Goal: Navigation & Orientation: Find specific page/section

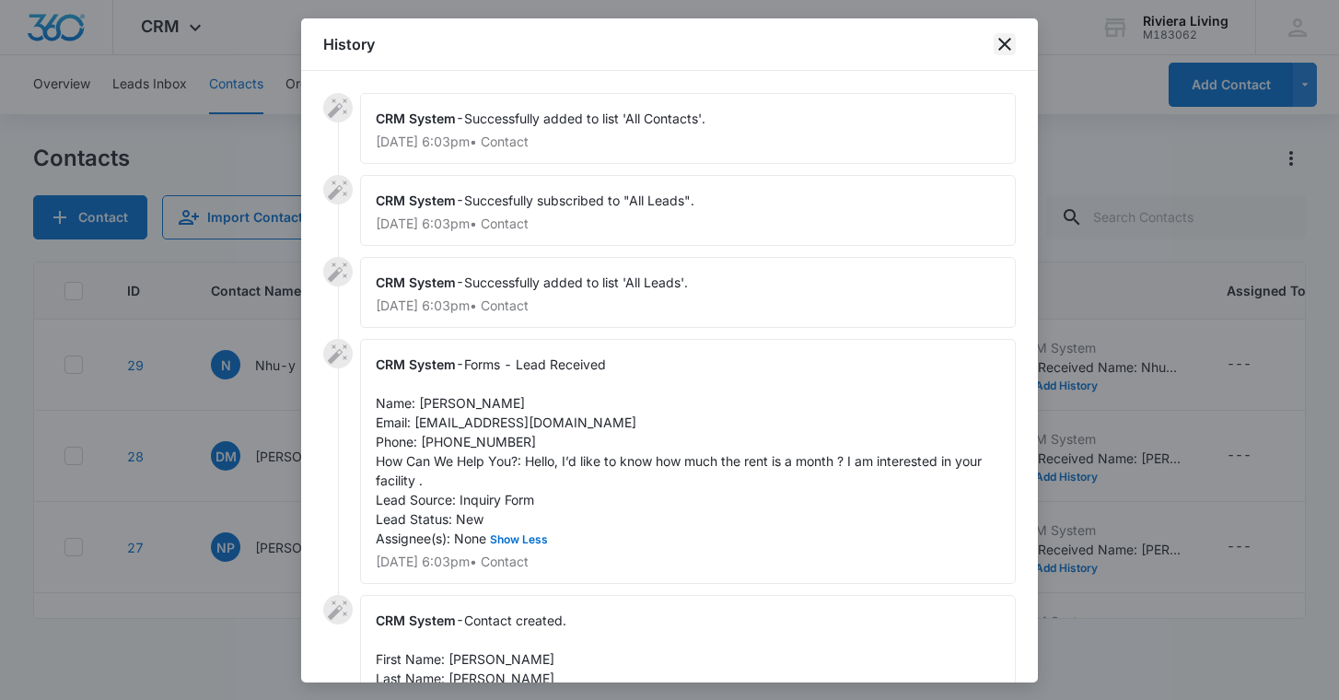
click at [1000, 50] on icon "close" at bounding box center [1004, 44] width 13 height 13
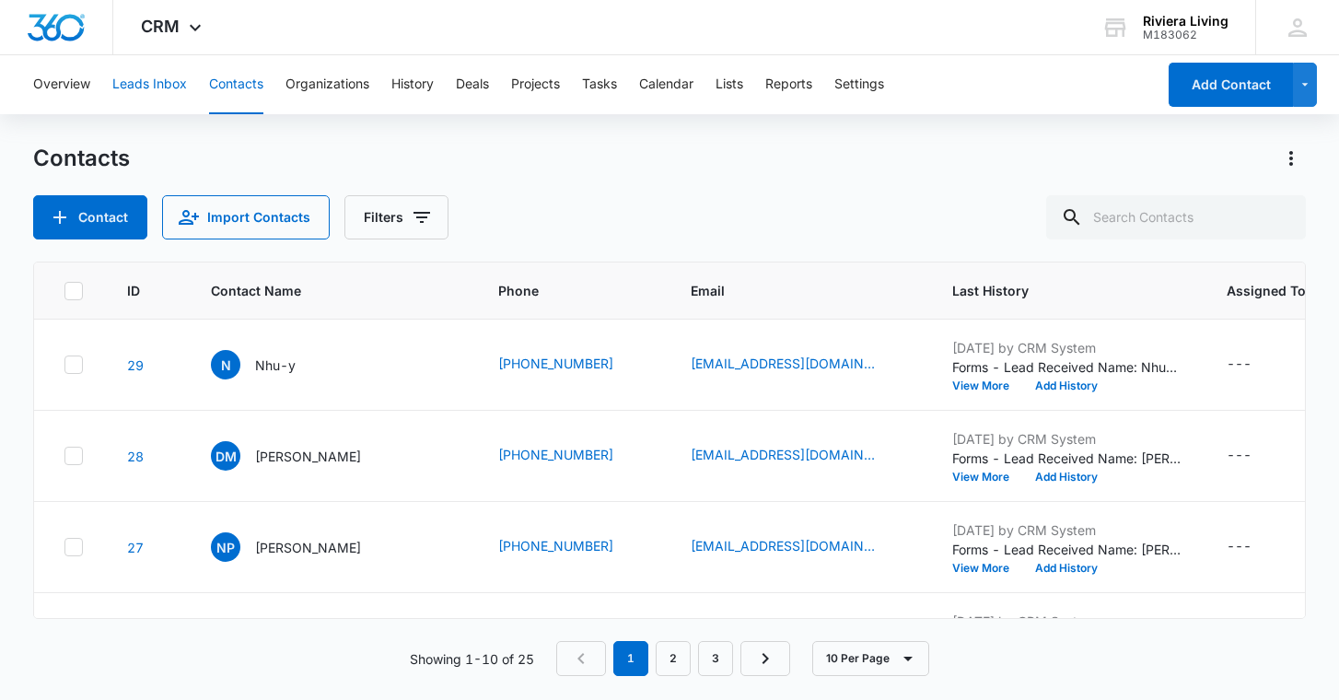
click at [157, 81] on button "Leads Inbox" at bounding box center [149, 84] width 75 height 59
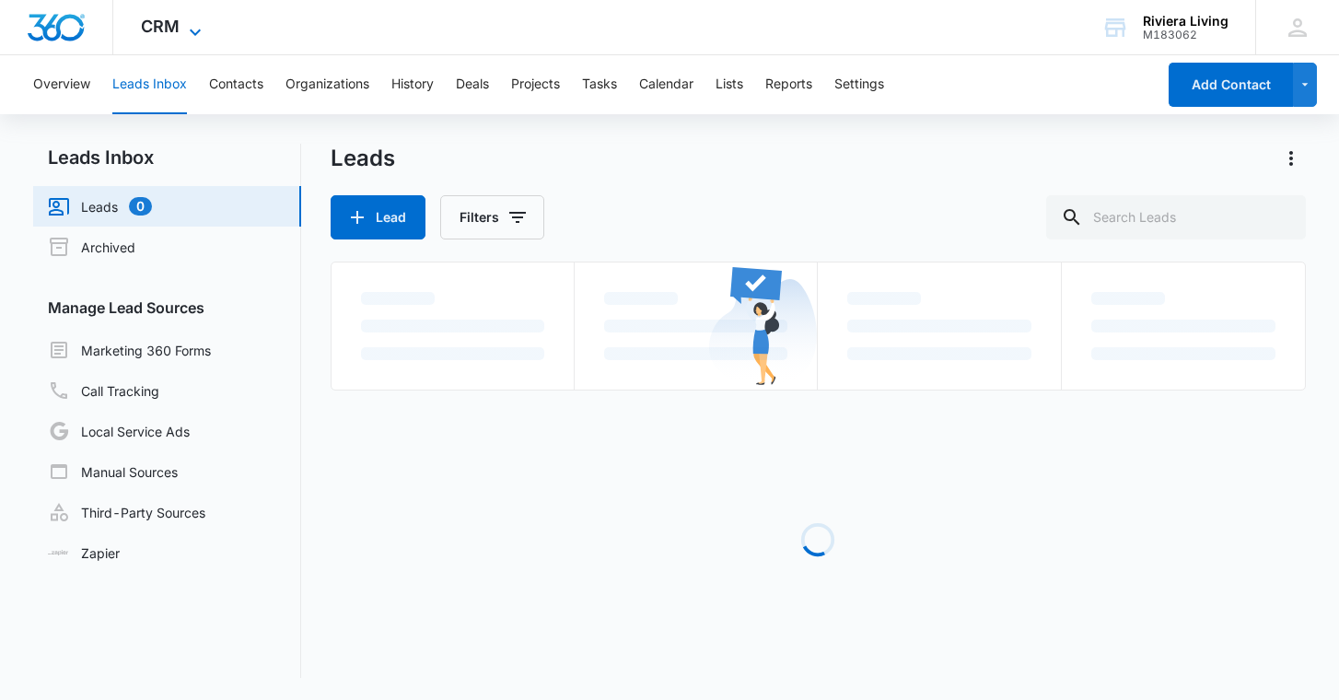
click at [163, 30] on span "CRM" at bounding box center [160, 26] width 39 height 19
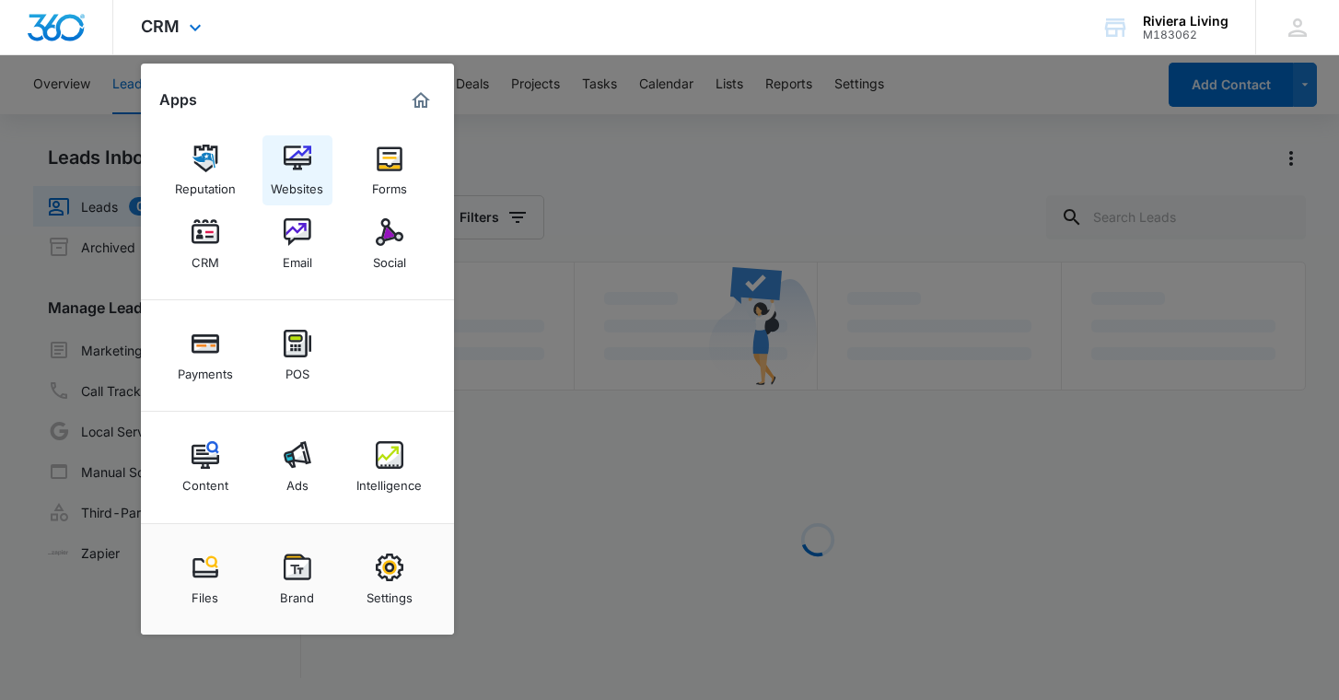
click at [291, 168] on img at bounding box center [298, 159] width 28 height 28
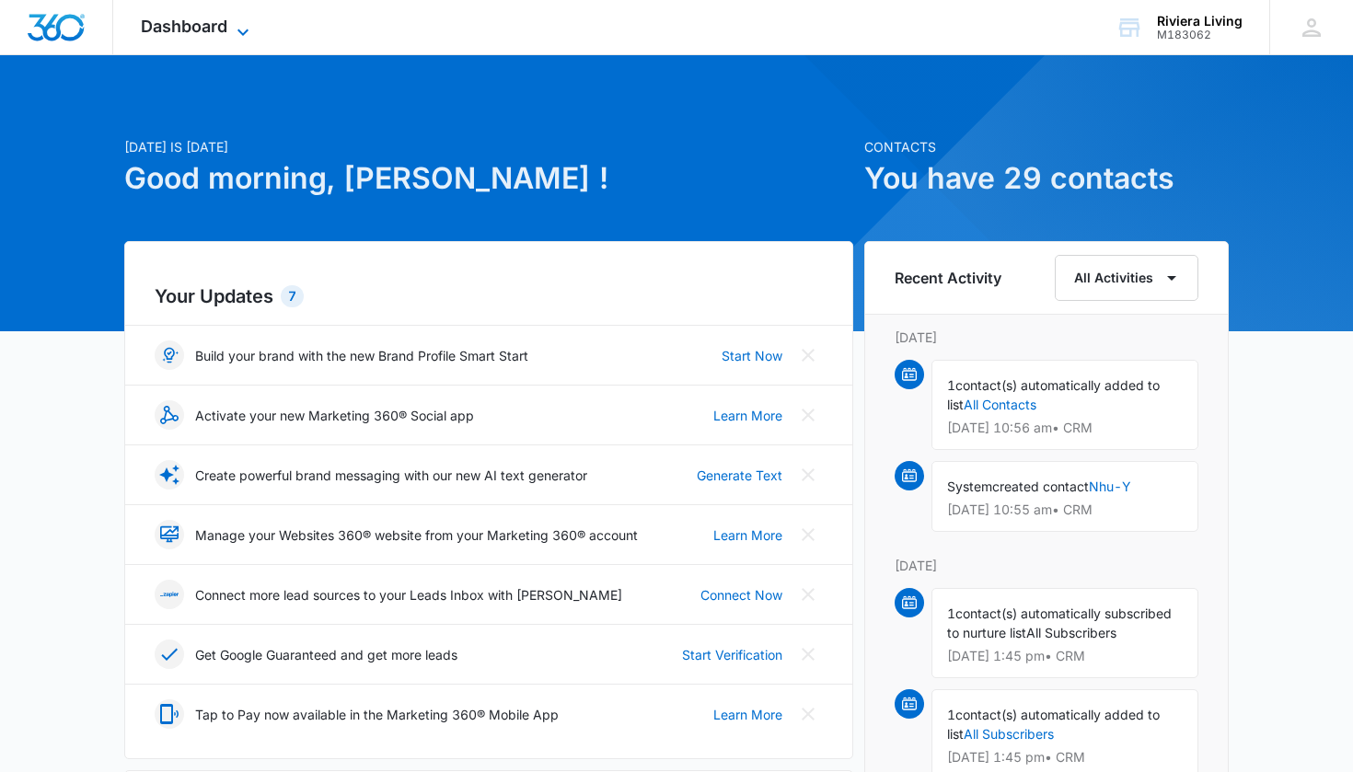
click at [233, 36] on icon at bounding box center [243, 32] width 22 height 22
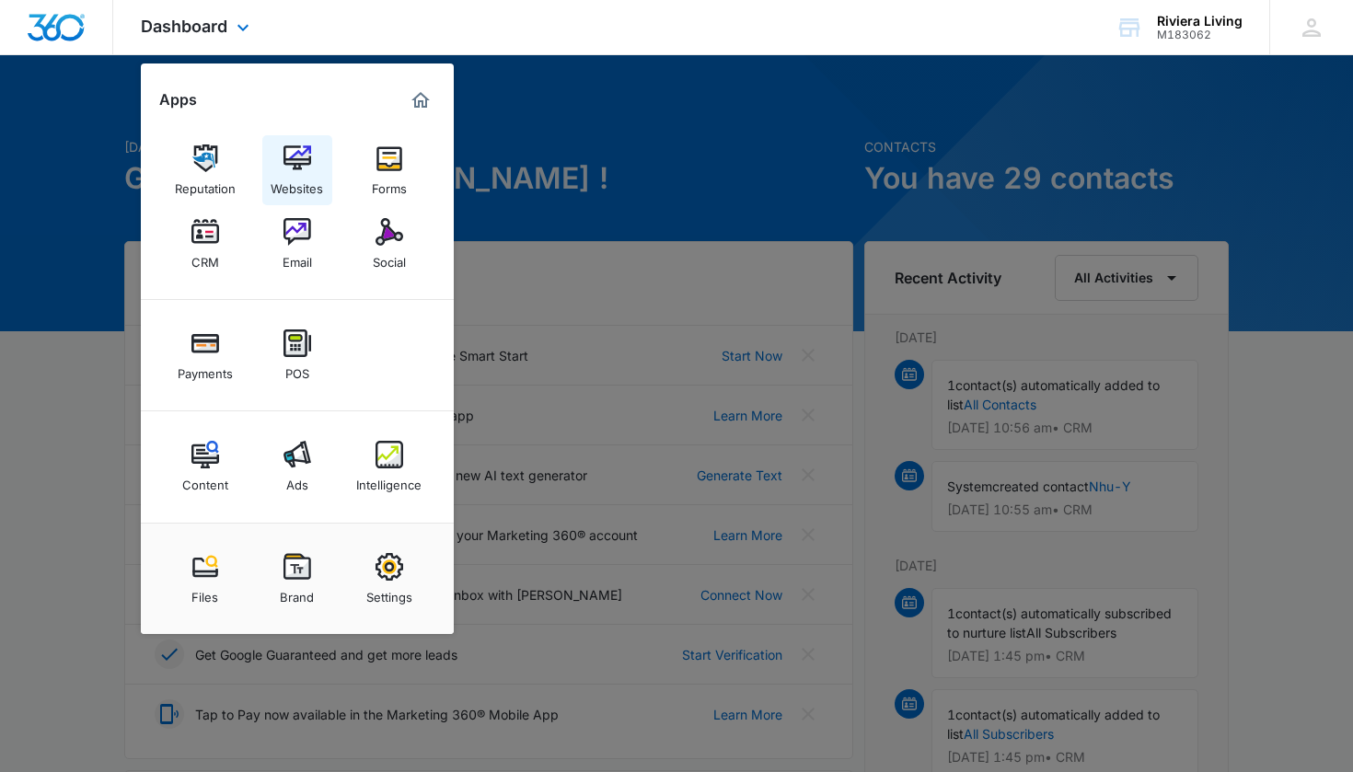
click at [320, 170] on link "Websites" at bounding box center [297, 170] width 70 height 70
